Goal: Task Accomplishment & Management: Use online tool/utility

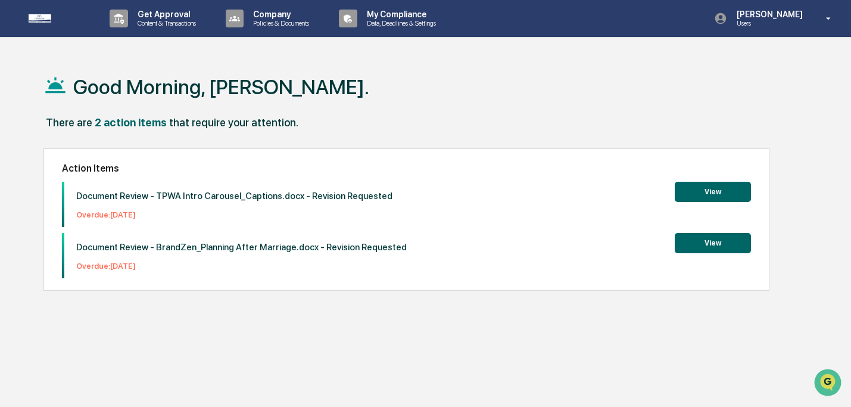
click at [505, 199] on div "Document Review - TPWA Intro Carousel_Captions.docx - Revision Requested Overdu…" at bounding box center [406, 204] width 689 height 45
click at [684, 249] on button "View" at bounding box center [713, 243] width 76 height 20
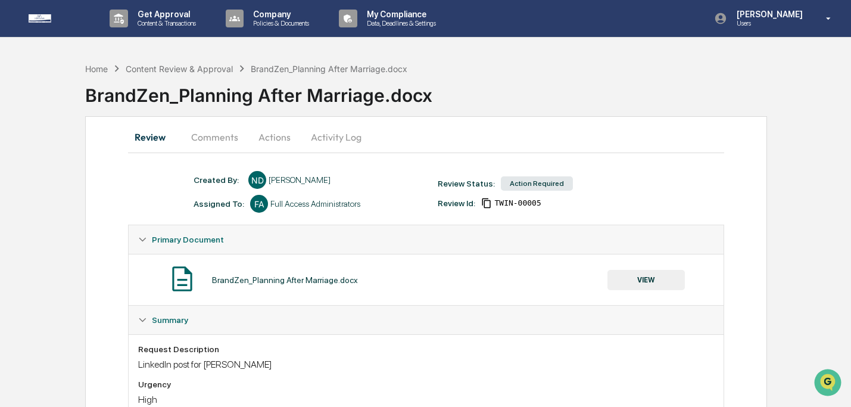
scroll to position [63, 0]
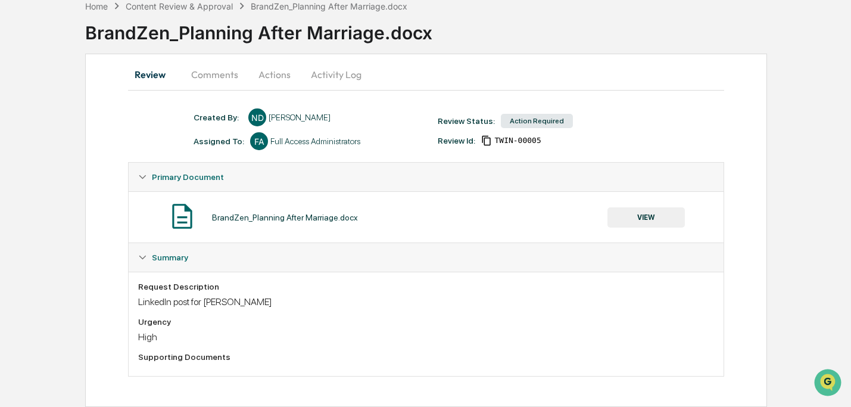
click at [648, 217] on button "VIEW" at bounding box center [645, 217] width 77 height 20
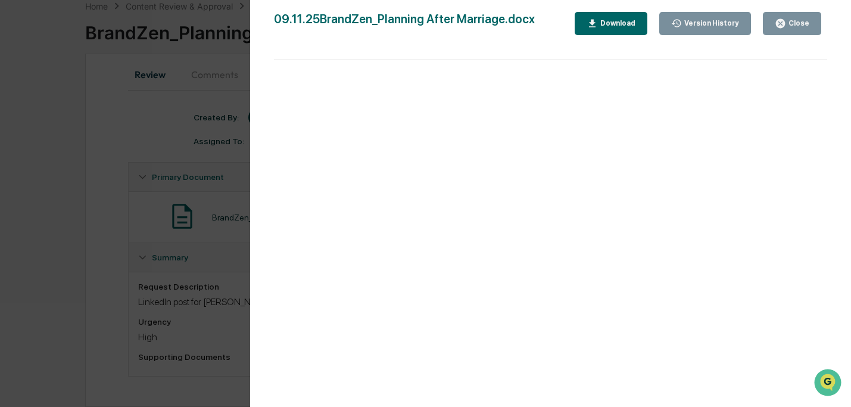
click at [635, 24] on button "Download" at bounding box center [610, 23] width 73 height 23
click at [794, 20] on div "Close" at bounding box center [797, 23] width 23 height 8
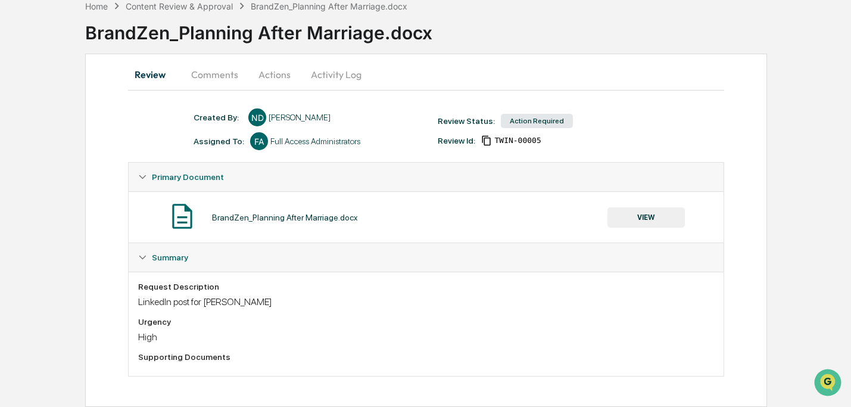
click at [269, 67] on button "Actions" at bounding box center [275, 74] width 54 height 29
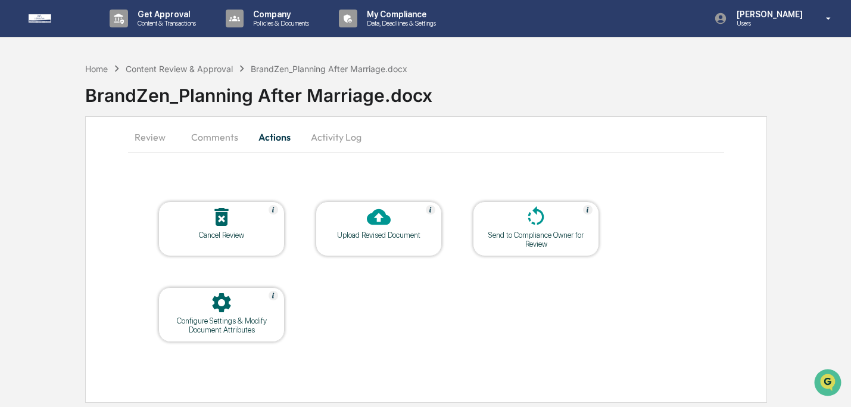
scroll to position [0, 0]
click at [358, 229] on div at bounding box center [379, 218] width 119 height 26
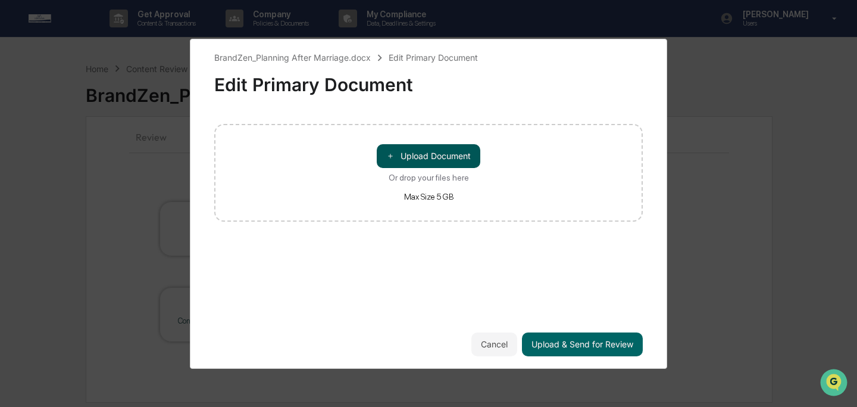
click at [427, 152] on button "＋ Upload Document" at bounding box center [429, 156] width 104 height 24
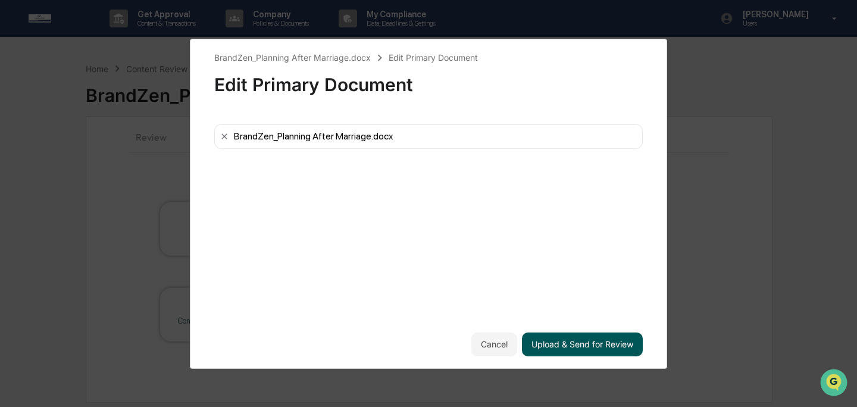
click at [611, 346] on button "Upload & Send for Review" at bounding box center [582, 344] width 121 height 24
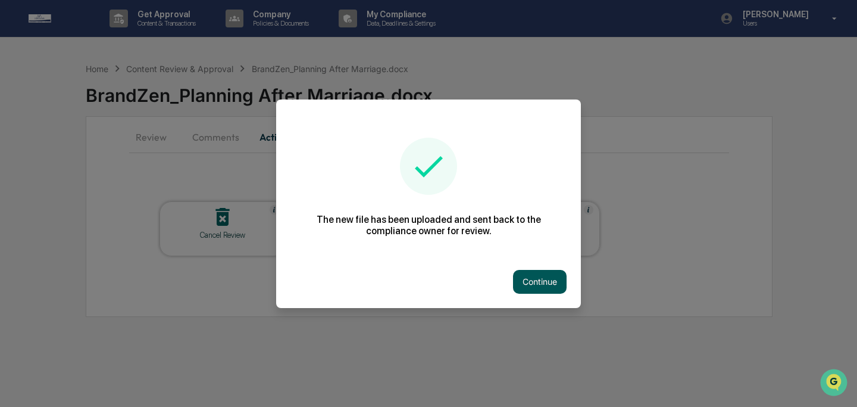
click at [547, 279] on button "Continue" at bounding box center [540, 282] width 54 height 24
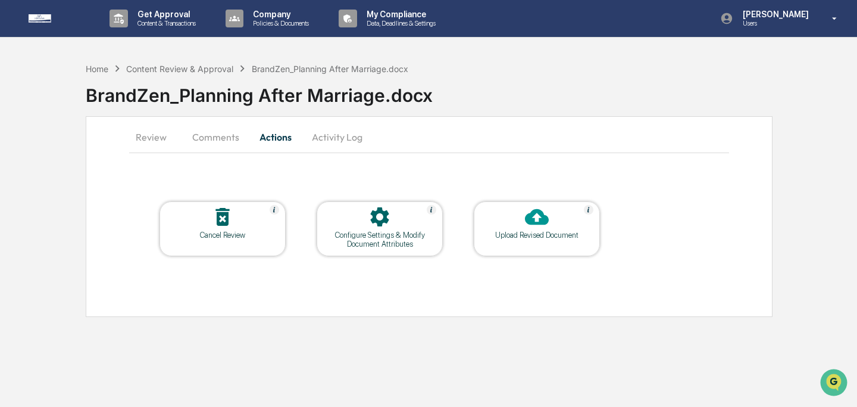
drag, startPoint x: 147, startPoint y: 141, endPoint x: 154, endPoint y: 143, distance: 6.8
click at [147, 141] on button "Review" at bounding box center [156, 137] width 54 height 29
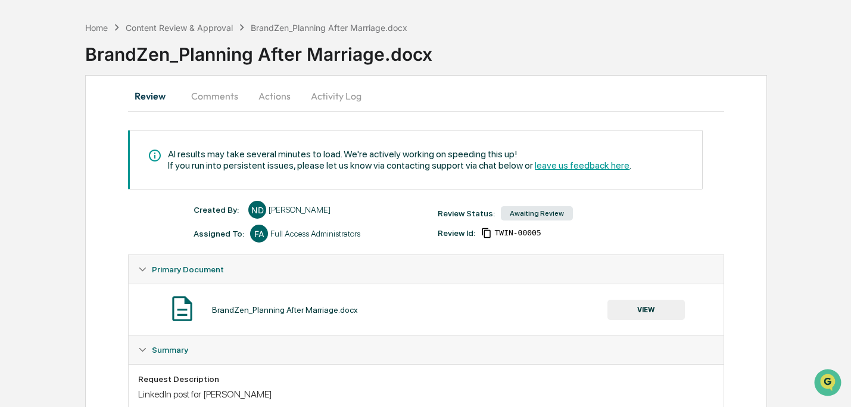
scroll to position [134, 0]
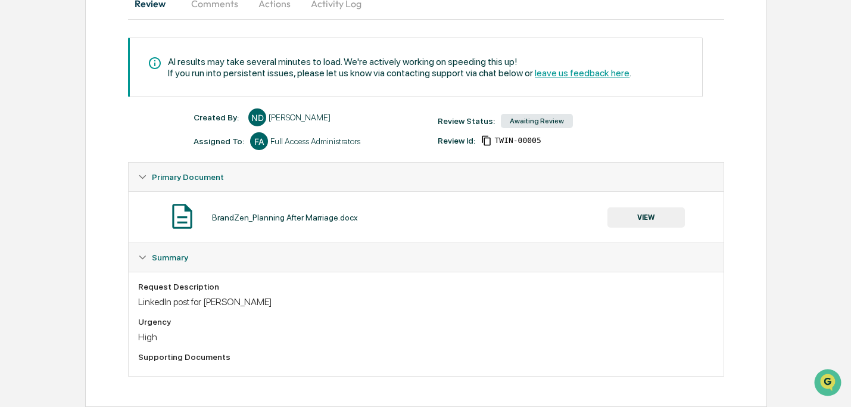
click at [673, 198] on div "BrandZen_Planning After Marriage.docx VIEW" at bounding box center [426, 216] width 594 height 51
click at [671, 216] on button "VIEW" at bounding box center [645, 217] width 77 height 20
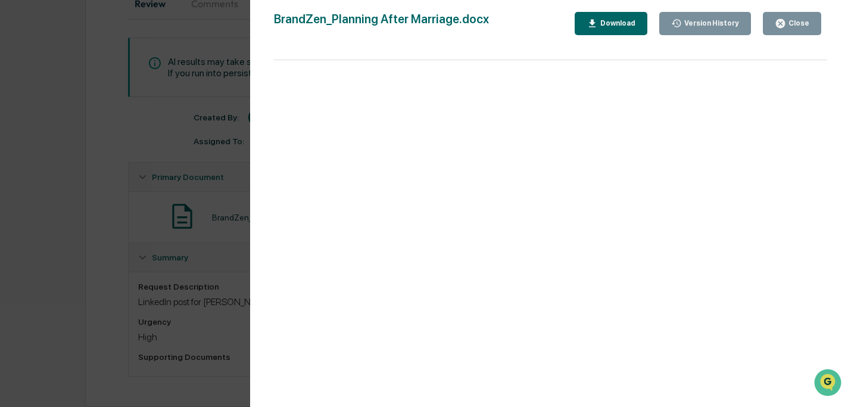
click at [787, 27] on div "Close" at bounding box center [792, 23] width 35 height 11
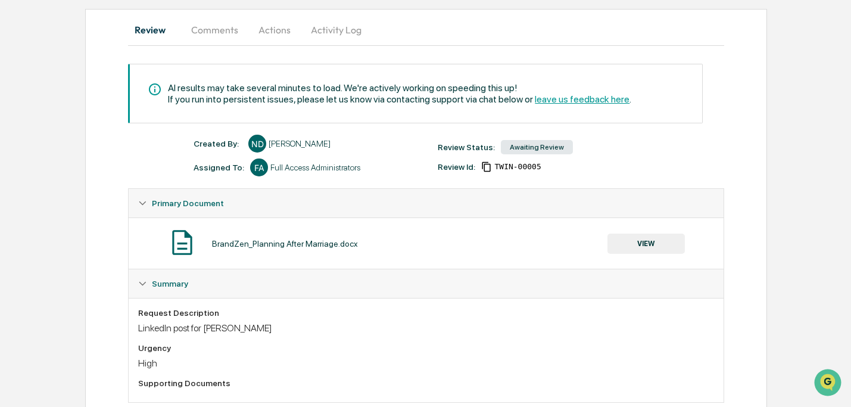
click at [223, 25] on button "Comments" at bounding box center [215, 29] width 66 height 29
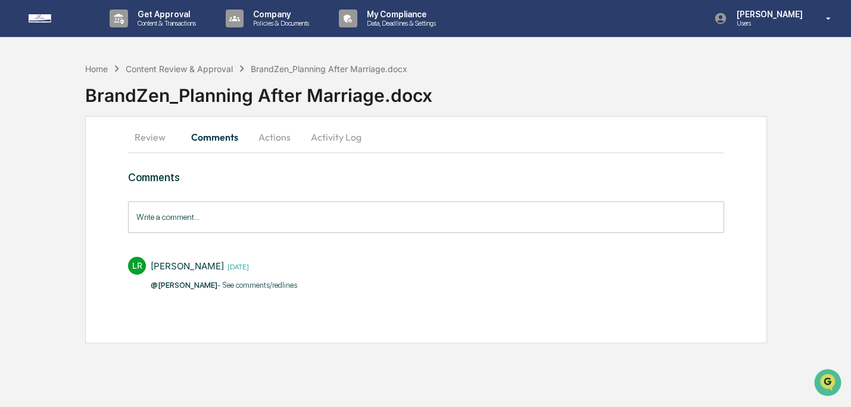
scroll to position [0, 0]
click at [293, 219] on input "Write a comment..." at bounding box center [429, 217] width 600 height 32
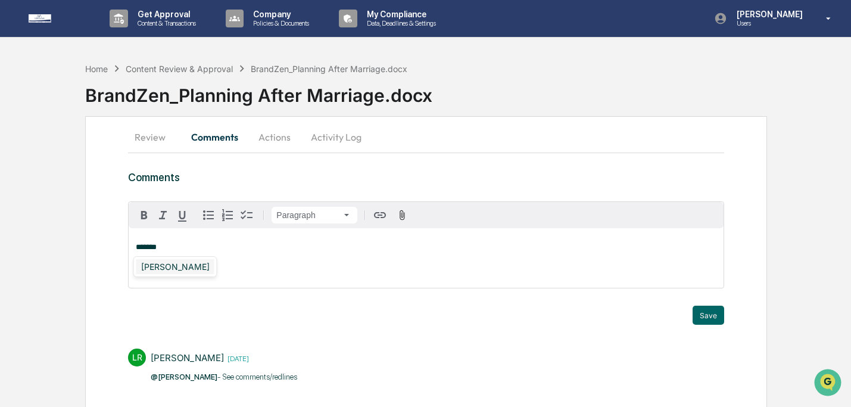
click at [191, 272] on div "[PERSON_NAME]" at bounding box center [175, 266] width 78 height 15
click at [697, 310] on button "Save" at bounding box center [708, 314] width 32 height 19
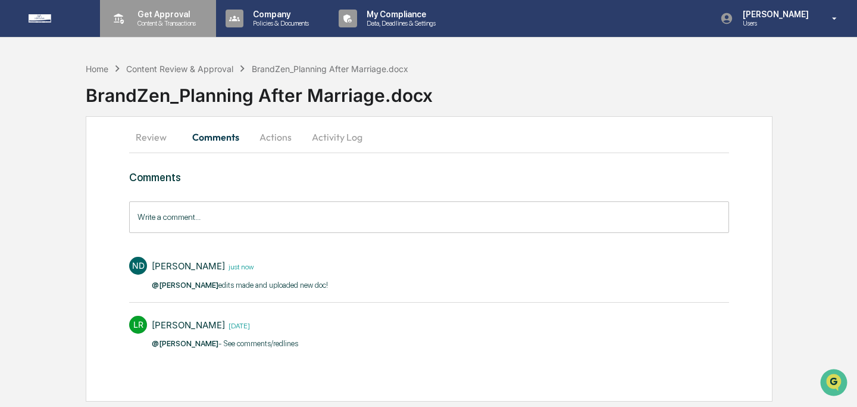
click at [176, 26] on p "Content & Transactions" at bounding box center [165, 23] width 74 height 8
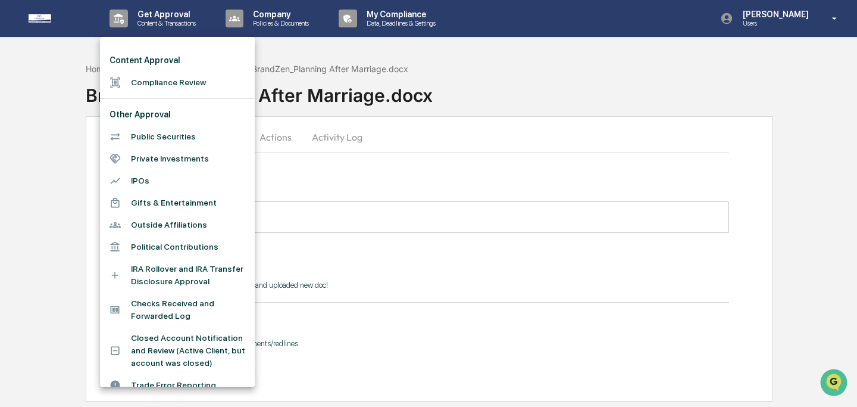
click at [176, 80] on li "Compliance Review" at bounding box center [177, 82] width 155 height 22
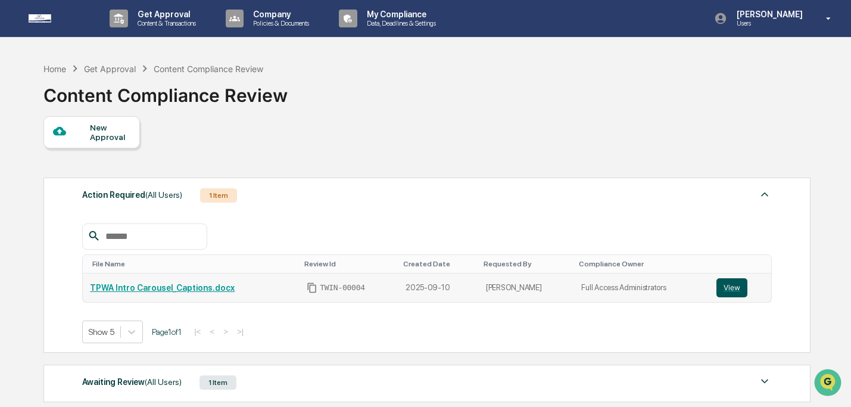
click at [739, 288] on button "View" at bounding box center [731, 287] width 31 height 19
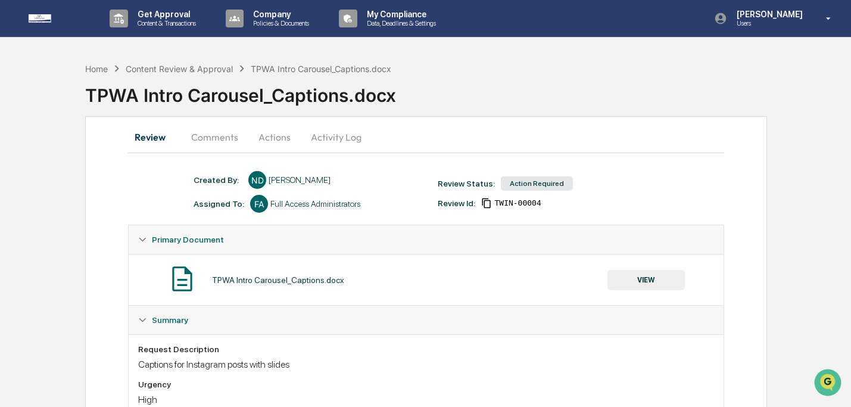
click at [665, 277] on button "VIEW" at bounding box center [645, 280] width 77 height 20
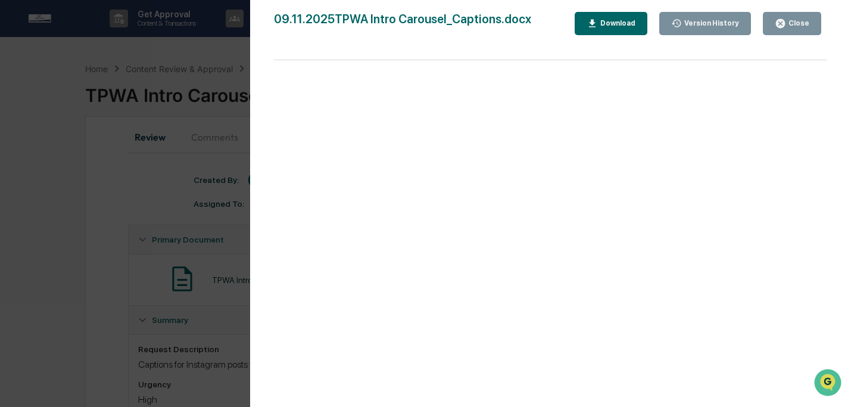
click at [610, 21] on div "Download" at bounding box center [617, 23] width 38 height 8
click at [798, 21] on div "Close" at bounding box center [797, 23] width 23 height 8
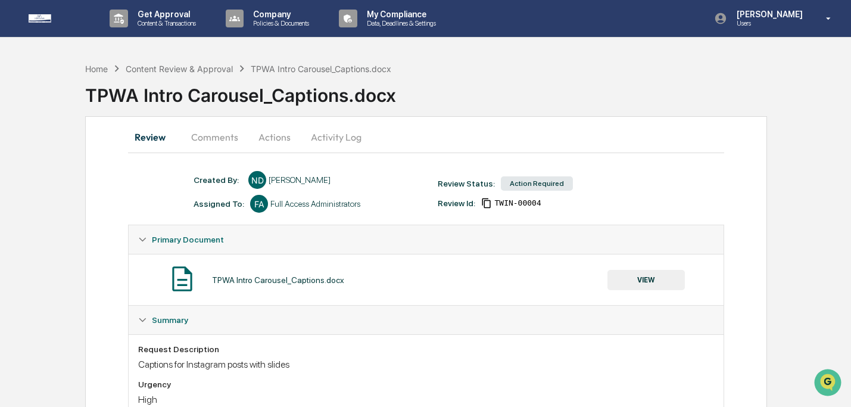
click at [273, 137] on button "Actions" at bounding box center [275, 137] width 54 height 29
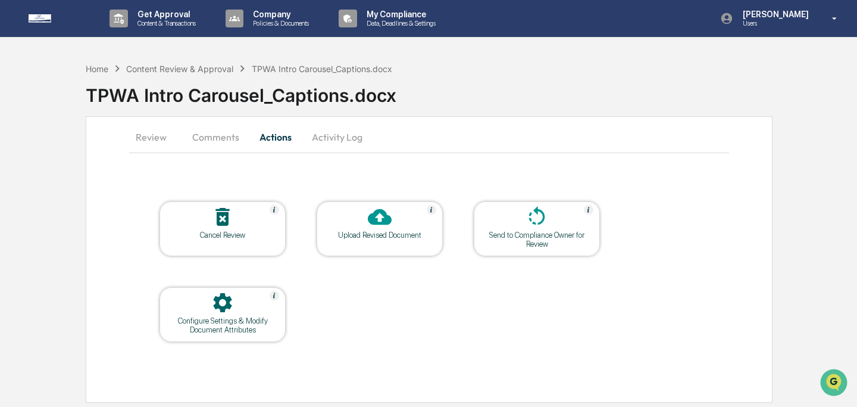
click at [424, 229] on div at bounding box center [379, 218] width 119 height 26
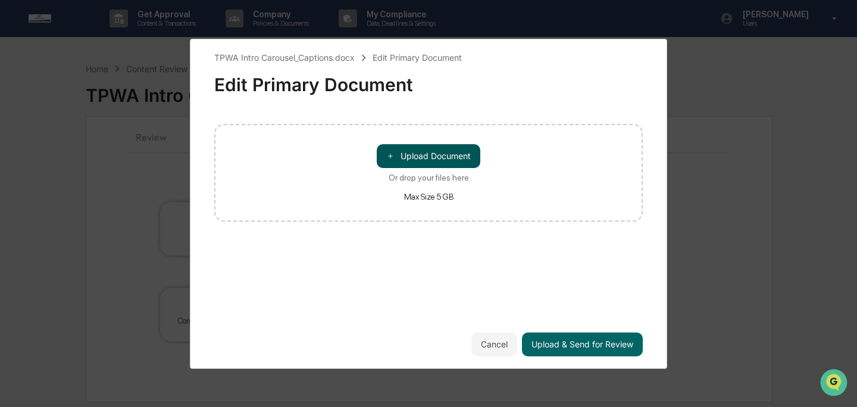
click at [411, 146] on button "＋ Upload Document" at bounding box center [429, 156] width 104 height 24
click at [451, 158] on button "＋ Upload Document" at bounding box center [429, 156] width 104 height 24
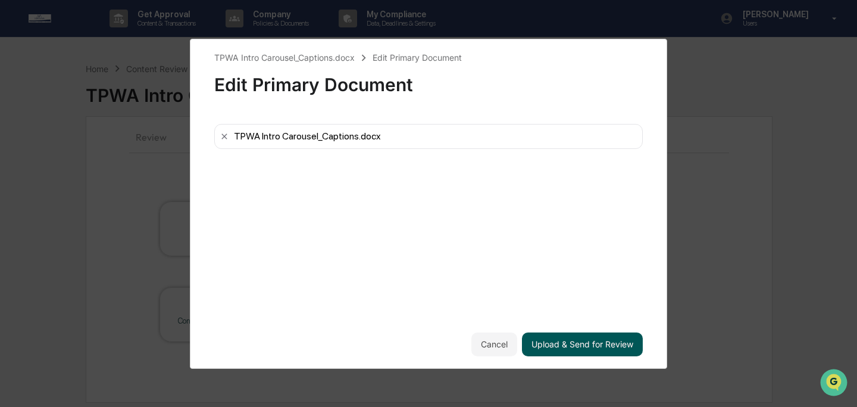
click at [601, 342] on button "Upload & Send for Review" at bounding box center [582, 344] width 121 height 24
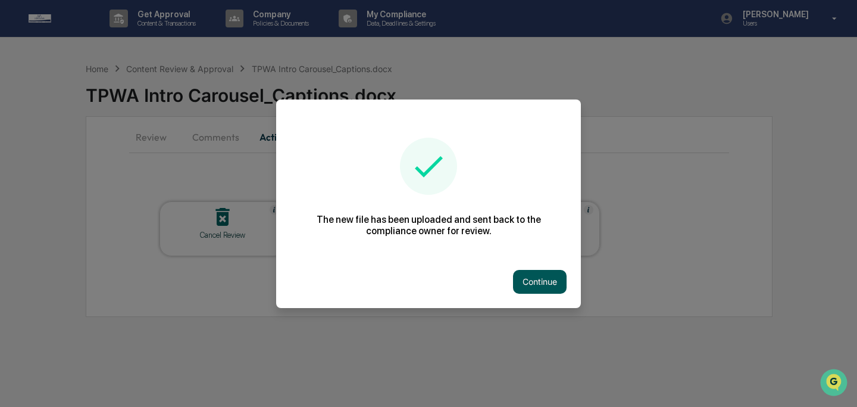
click at [533, 286] on button "Continue" at bounding box center [540, 282] width 54 height 24
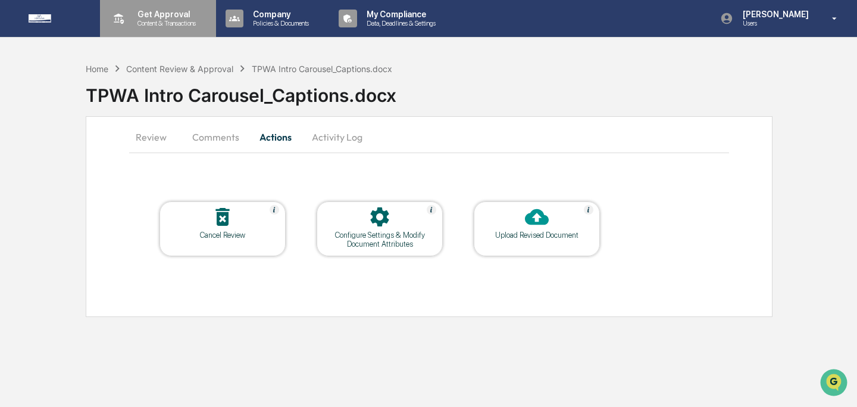
click at [143, 7] on div "Get Approval Content & Transactions" at bounding box center [157, 18] width 104 height 37
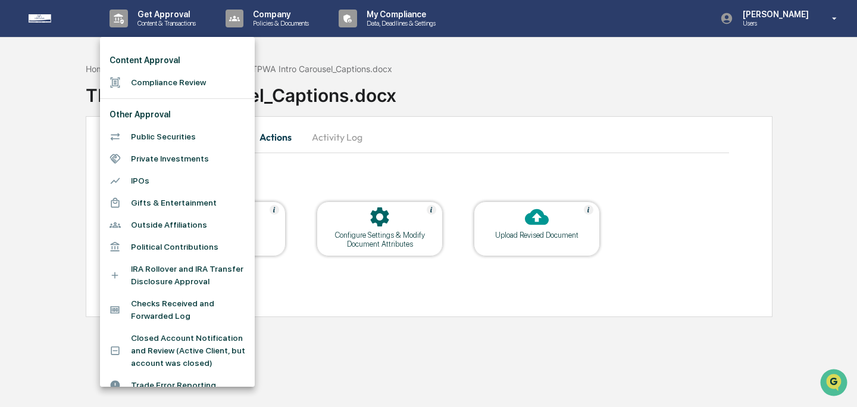
click at [357, 125] on div at bounding box center [428, 203] width 857 height 407
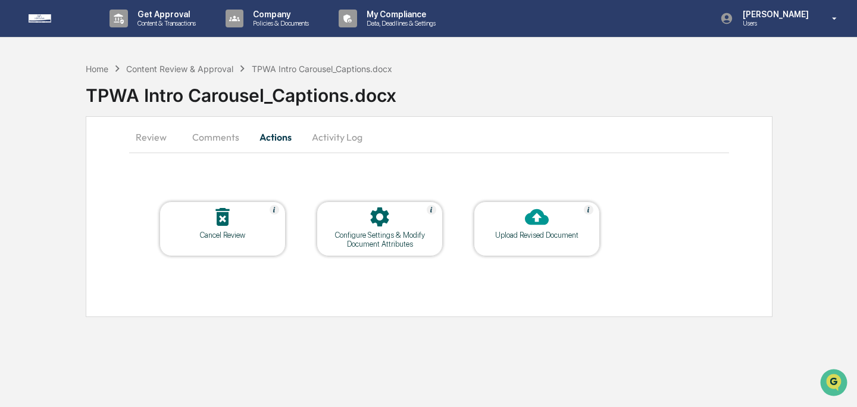
click at [231, 132] on button "Comments" at bounding box center [216, 137] width 66 height 29
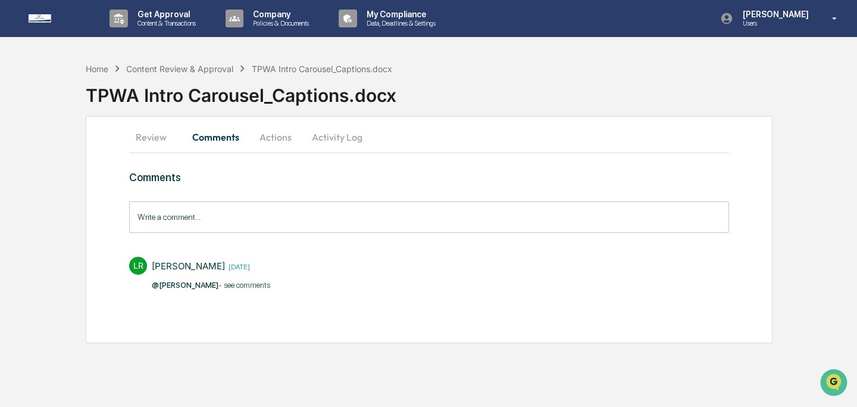
click at [301, 218] on input "Write a comment..." at bounding box center [429, 217] width 600 height 32
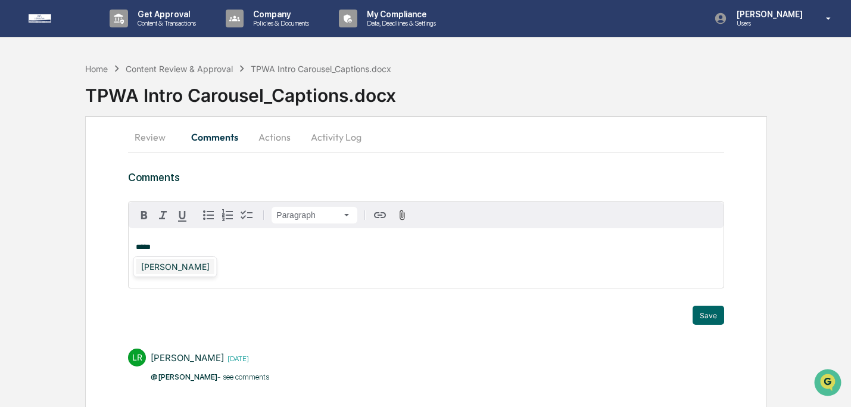
click at [184, 268] on div "[PERSON_NAME]" at bounding box center [175, 266] width 78 height 15
click at [701, 312] on button "Save" at bounding box center [708, 314] width 32 height 19
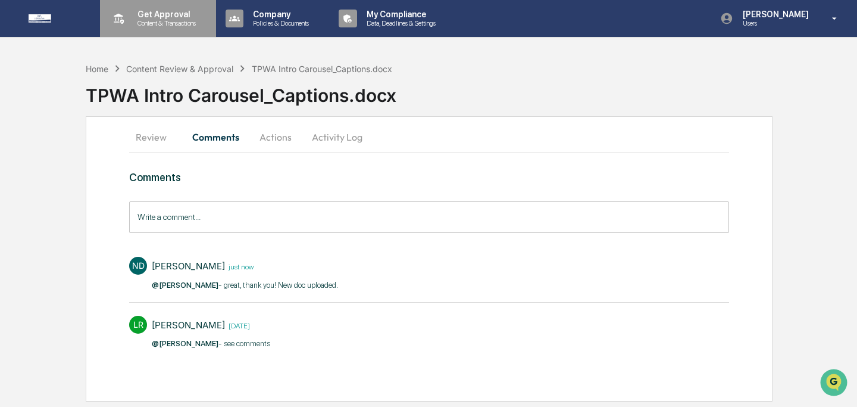
click at [144, 23] on p "Content & Transactions" at bounding box center [165, 23] width 74 height 8
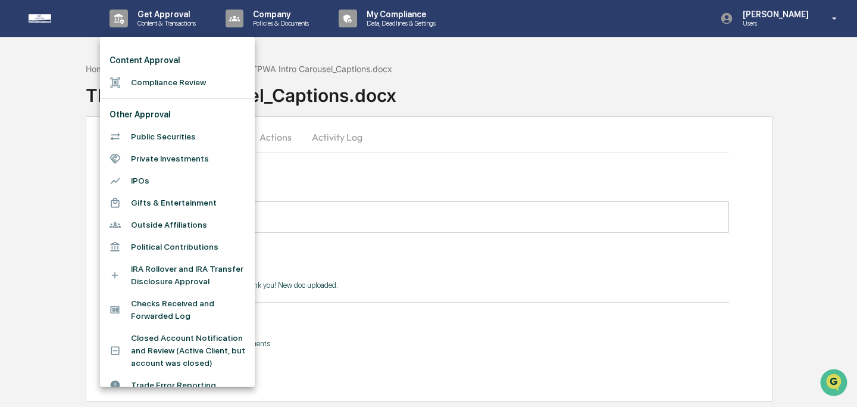
click at [160, 79] on li "Compliance Review" at bounding box center [177, 82] width 155 height 22
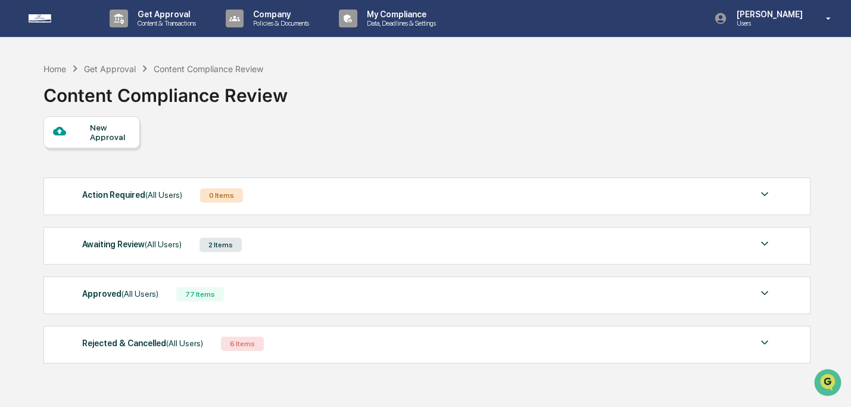
click at [338, 255] on div "Awaiting Review (All Users) 2 Items File Name Review Id Created Date Requested …" at bounding box center [426, 246] width 767 height 38
click at [510, 245] on div "Awaiting Review (All Users) 2 Items" at bounding box center [426, 244] width 689 height 17
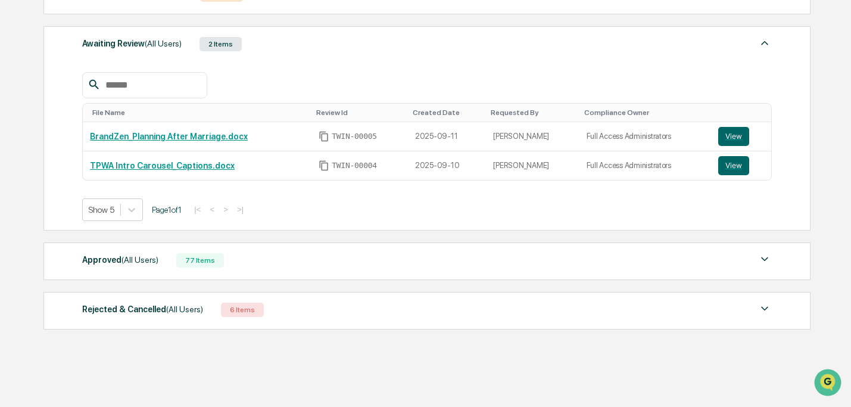
scroll to position [206, 0]
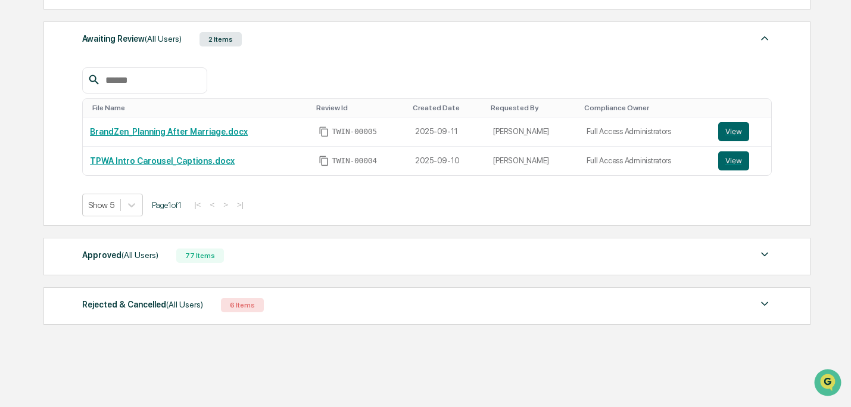
click at [501, 299] on div "Rejected & Cancelled (All Users) 6 Items" at bounding box center [426, 304] width 689 height 17
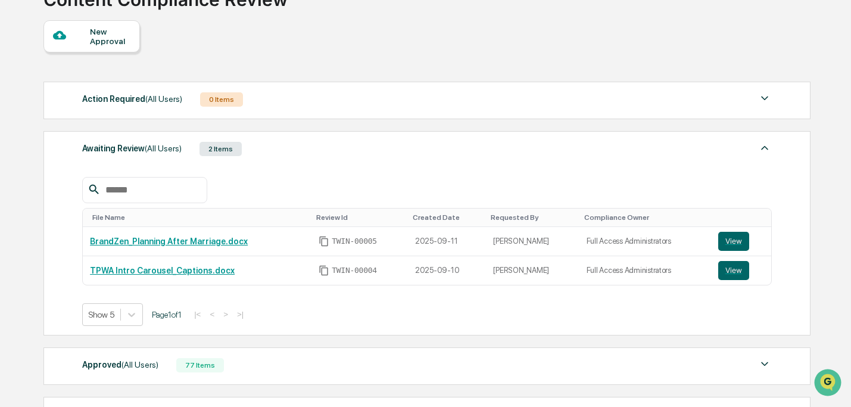
scroll to position [45, 0]
